Goal: Task Accomplishment & Management: Manage account settings

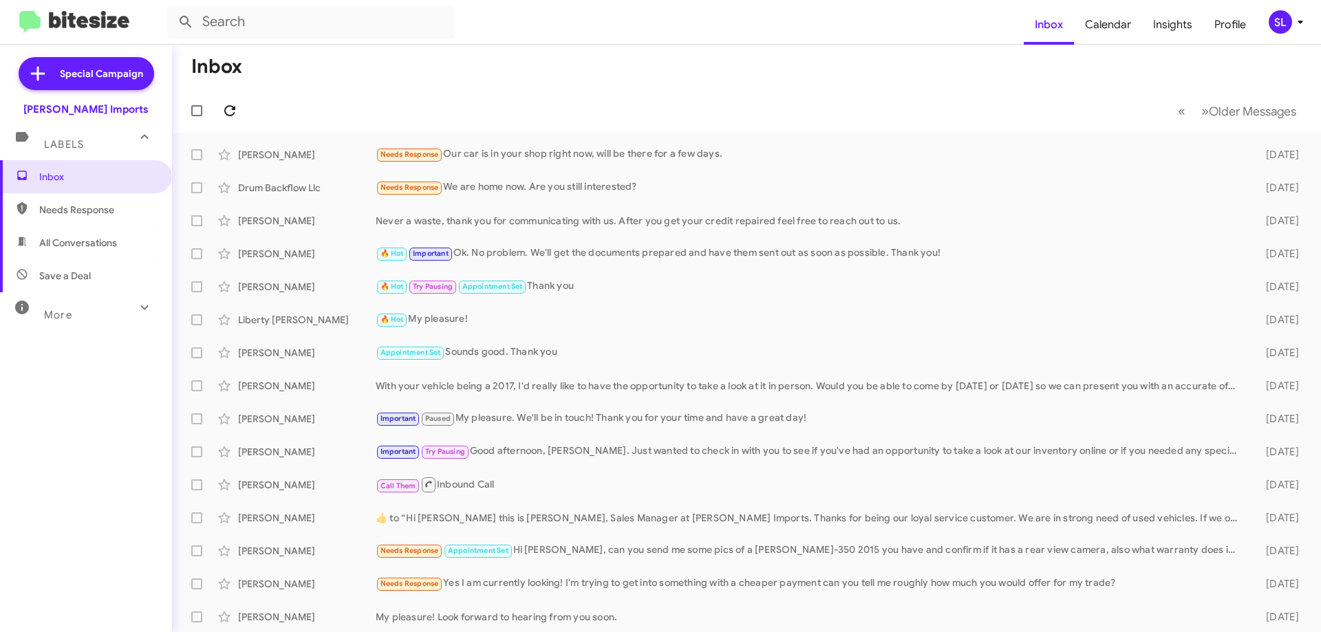
click at [237, 109] on icon at bounding box center [229, 110] width 17 height 17
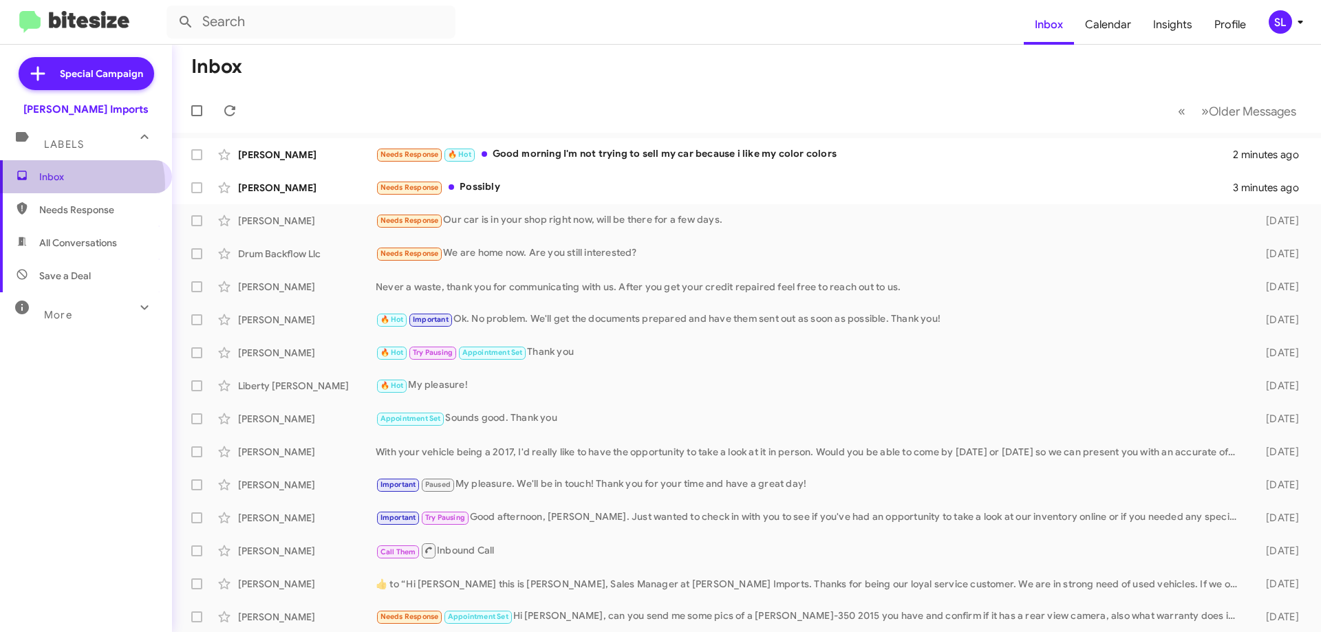
click at [75, 184] on span "Inbox" at bounding box center [86, 176] width 172 height 33
click at [72, 223] on span "Needs Response" at bounding box center [86, 209] width 172 height 33
type input "in:needs-response"
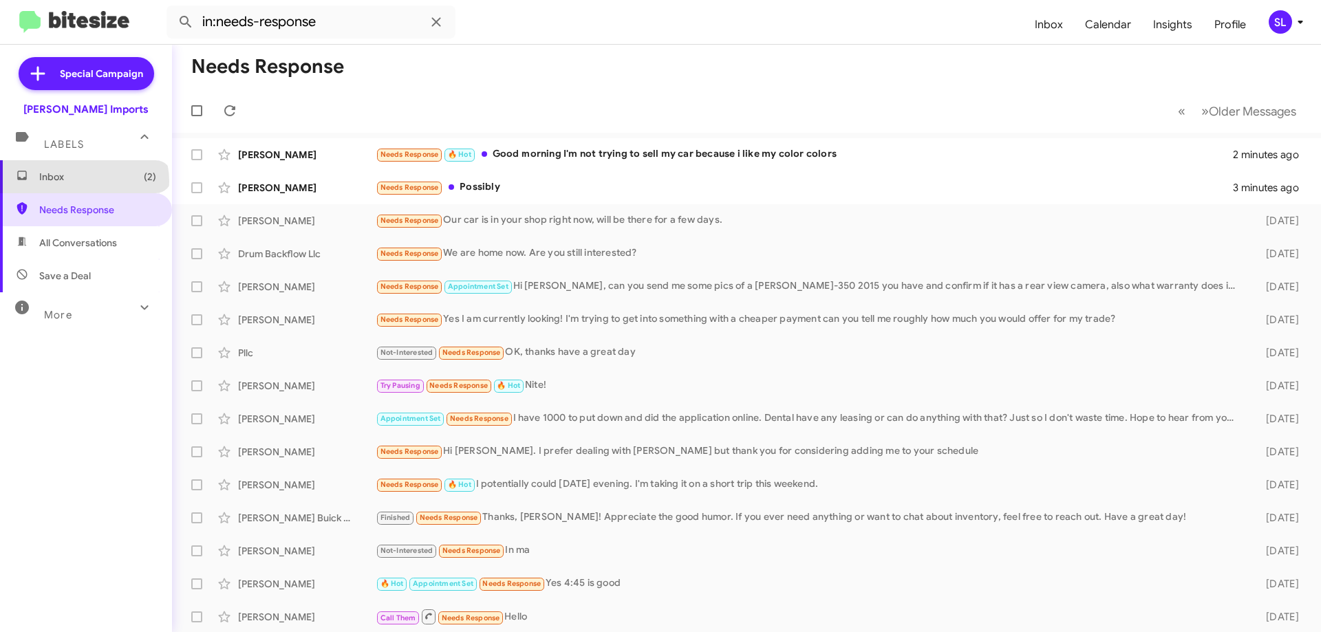
click at [83, 182] on span "Inbox (2)" at bounding box center [97, 177] width 117 height 14
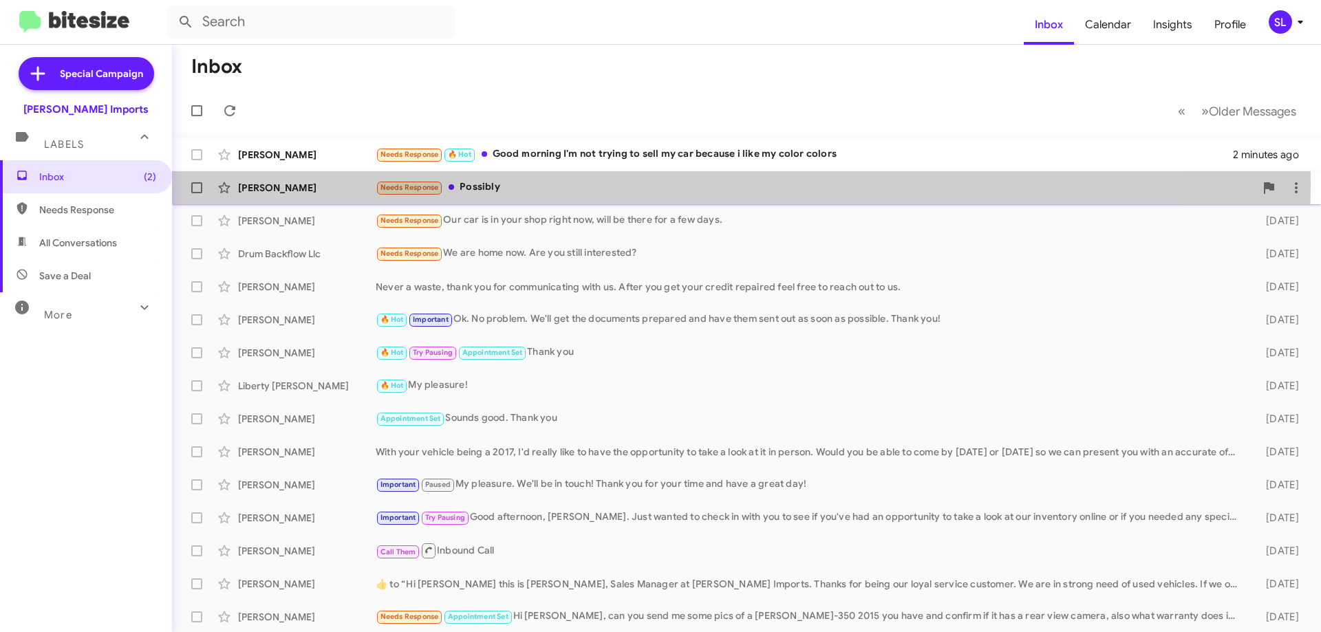
click at [548, 184] on div "Needs Response Possibly" at bounding box center [815, 188] width 879 height 16
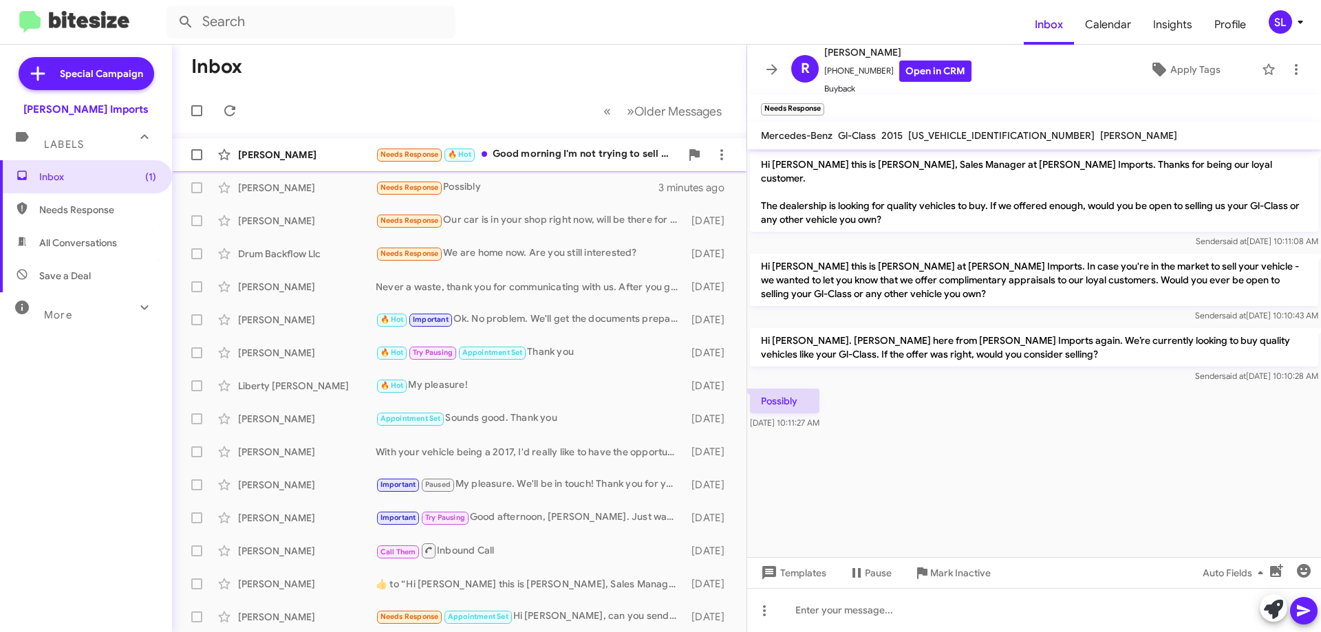
click at [587, 162] on div "Needs Response 🔥 Hot Good morning I'm not trying to sell my car because i like …" at bounding box center [528, 154] width 305 height 16
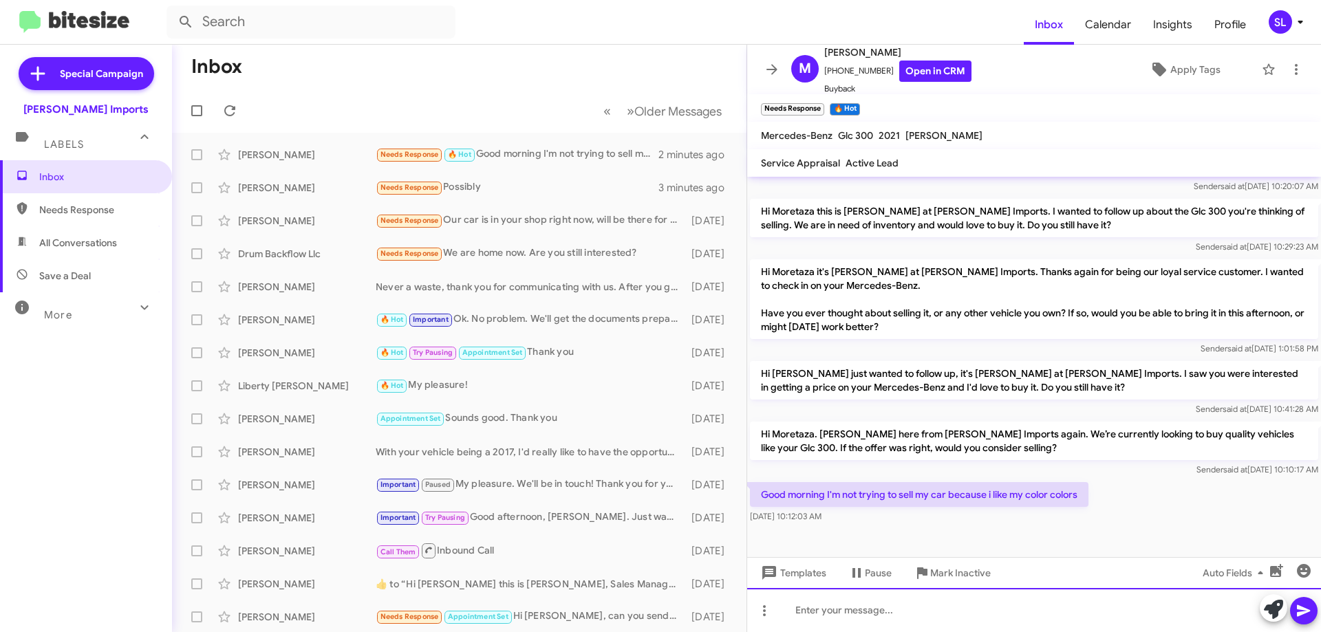
click at [915, 611] on div at bounding box center [1034, 610] width 574 height 44
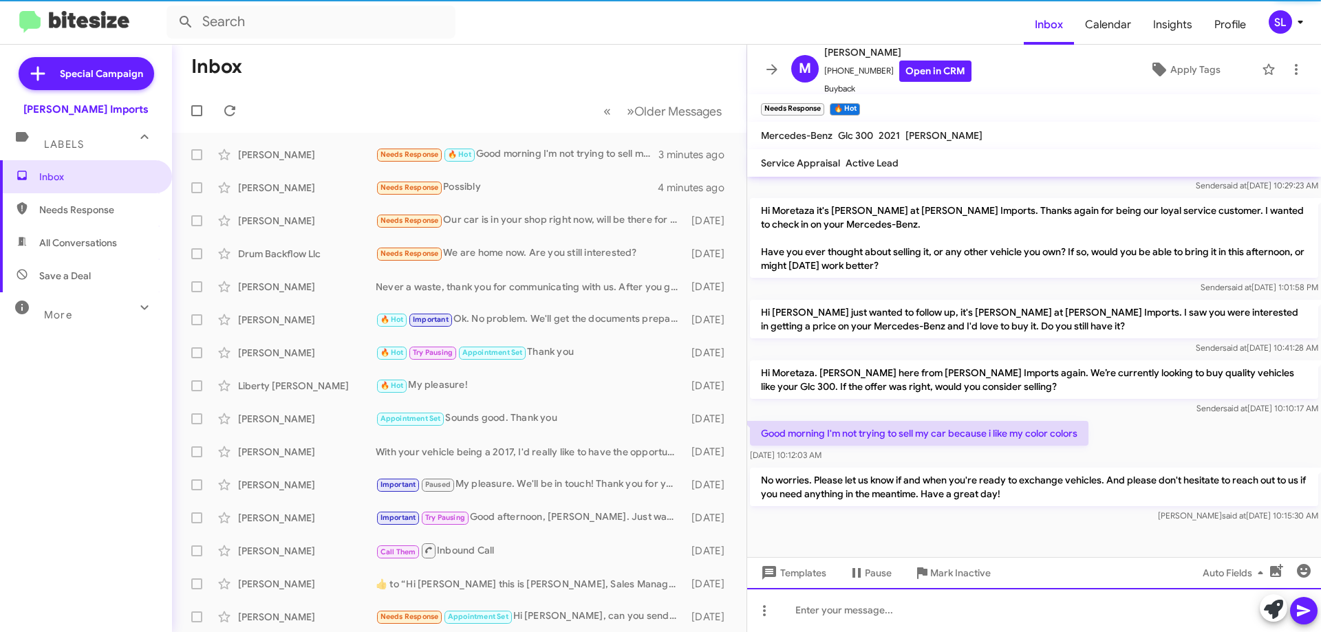
scroll to position [287, 0]
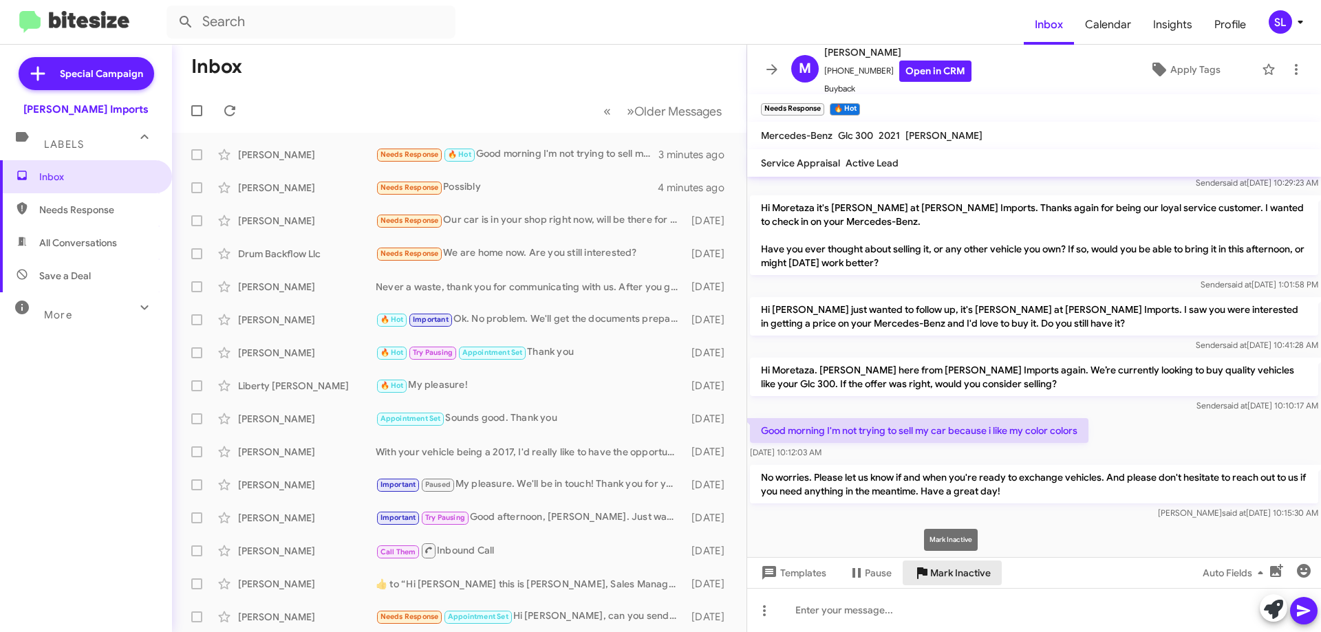
click at [957, 580] on span "Mark Inactive" at bounding box center [960, 573] width 61 height 25
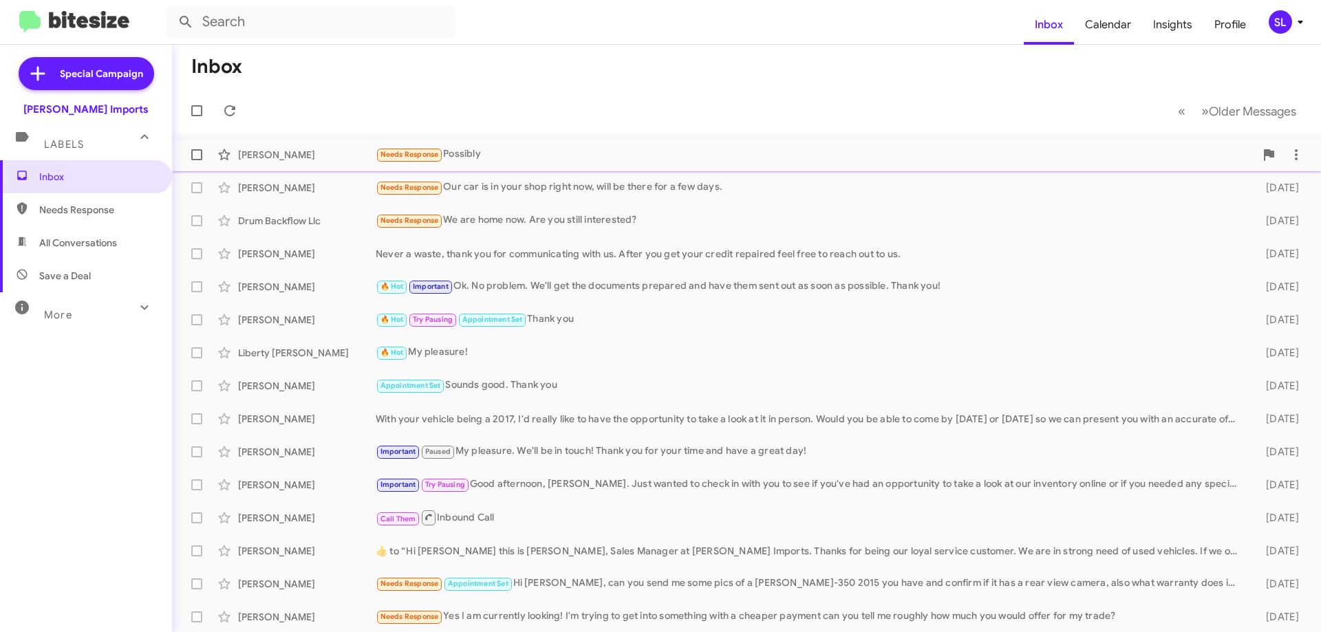
click at [582, 160] on div "Needs Response Possibly" at bounding box center [815, 154] width 879 height 16
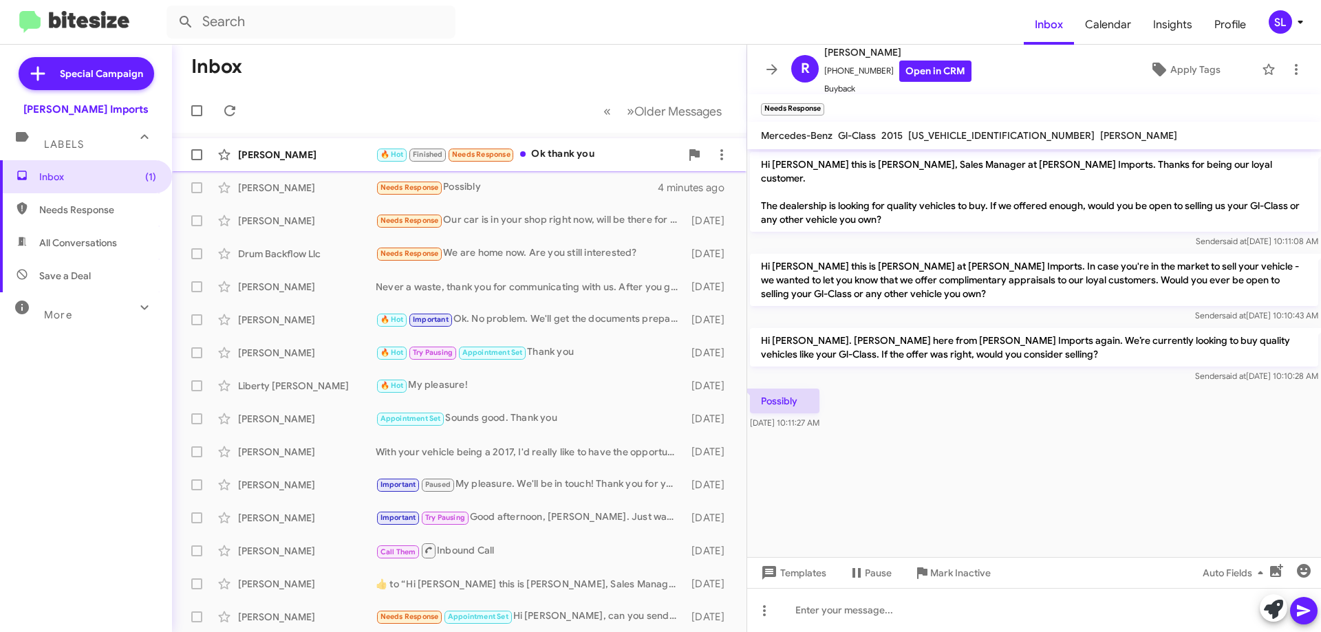
click at [549, 149] on div "🔥 Hot Finished Needs Response Ok thank you" at bounding box center [528, 154] width 305 height 16
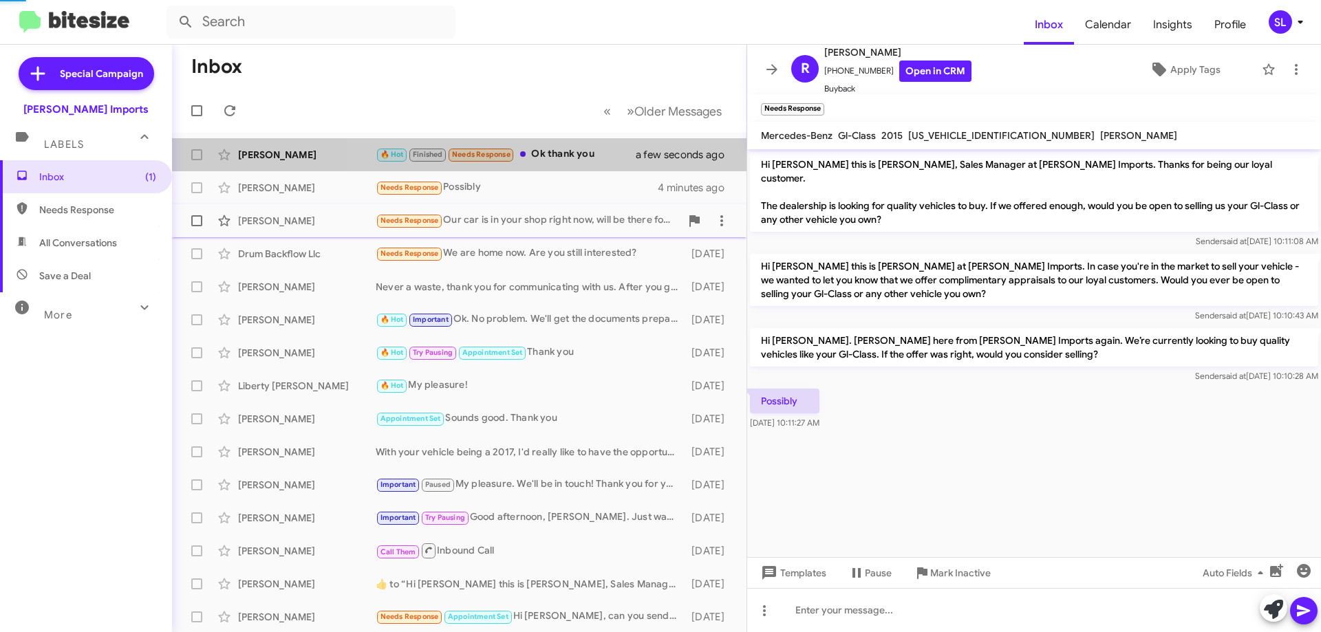
scroll to position [424, 0]
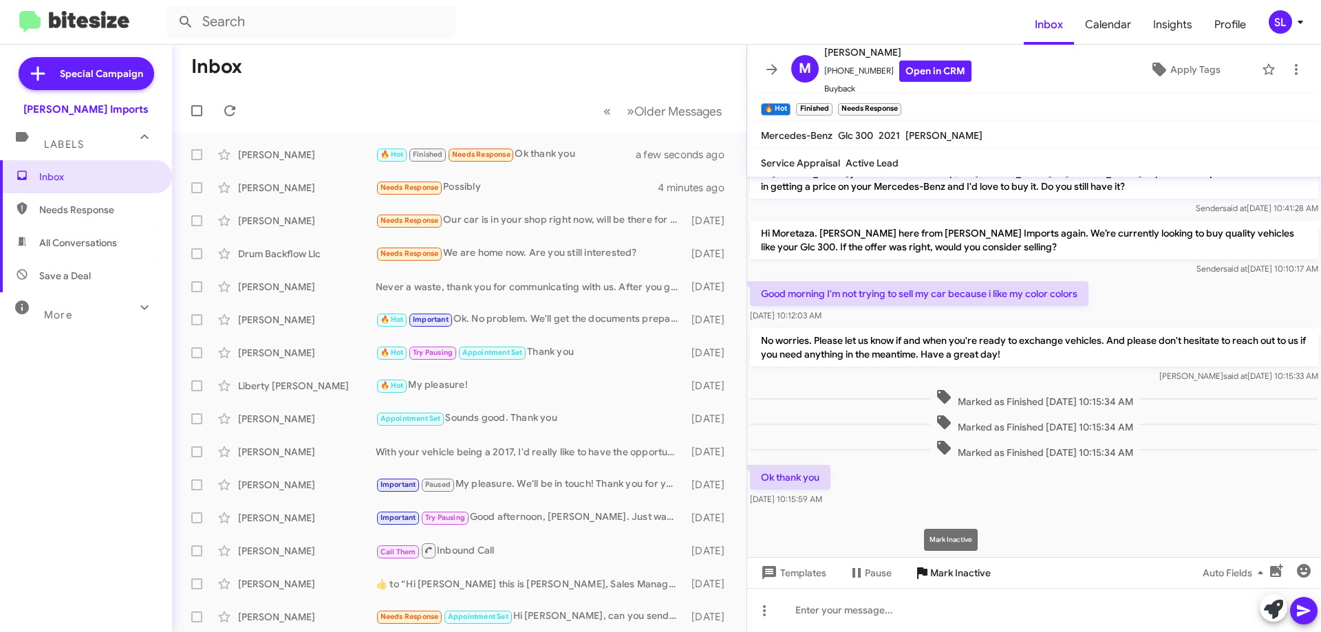
click at [964, 577] on span "Mark Inactive" at bounding box center [960, 573] width 61 height 25
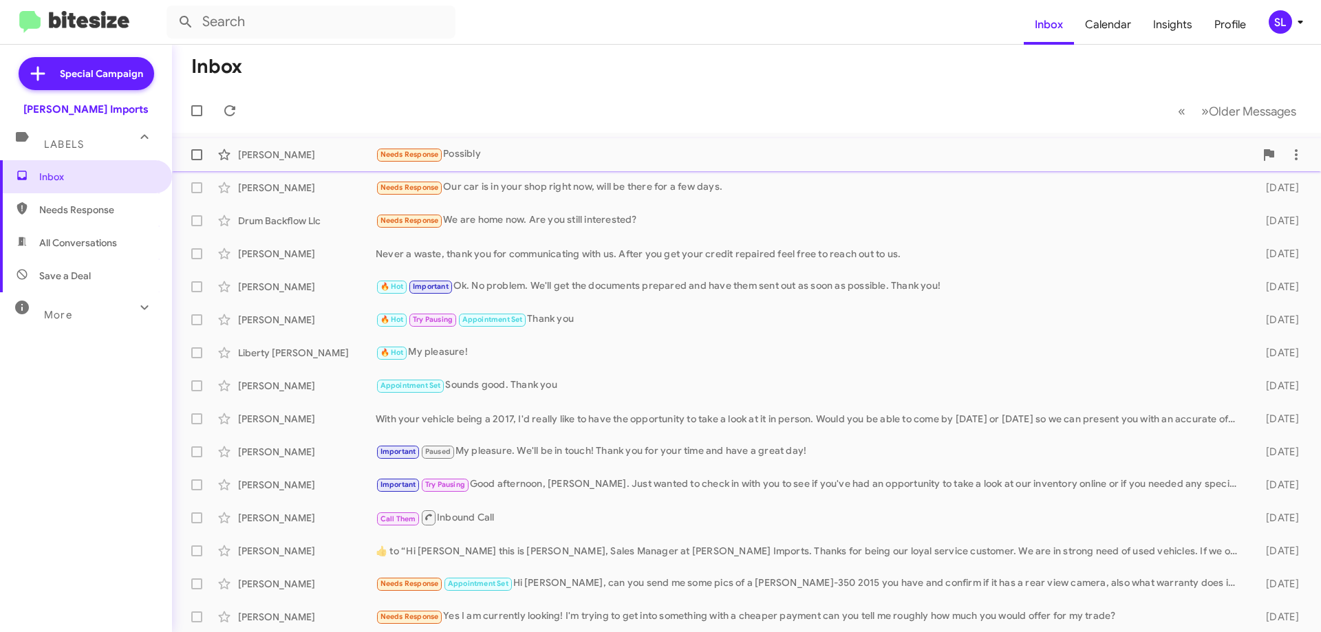
click at [547, 156] on div "Needs Response Possibly" at bounding box center [815, 154] width 879 height 16
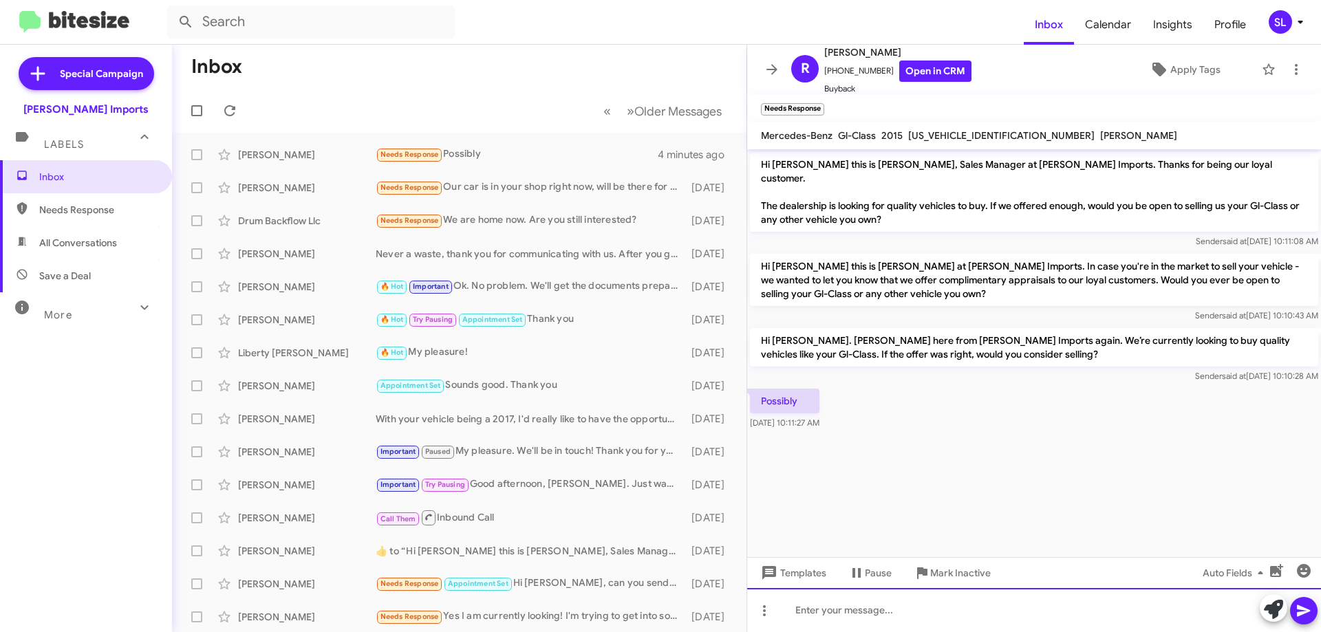
click at [959, 609] on div at bounding box center [1034, 610] width 574 height 44
